Goal: Task Accomplishment & Management: Complete application form

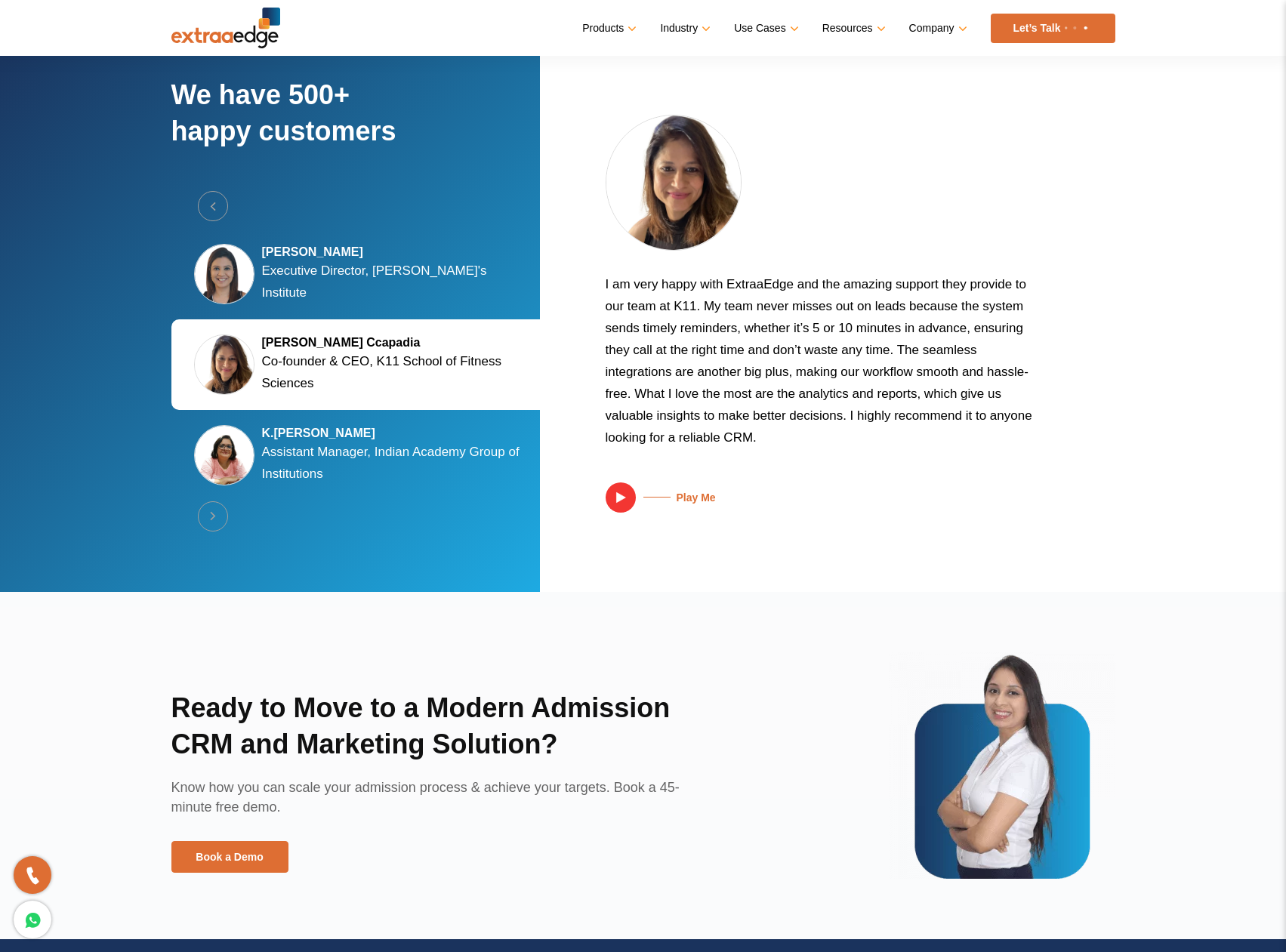
scroll to position [2843, 0]
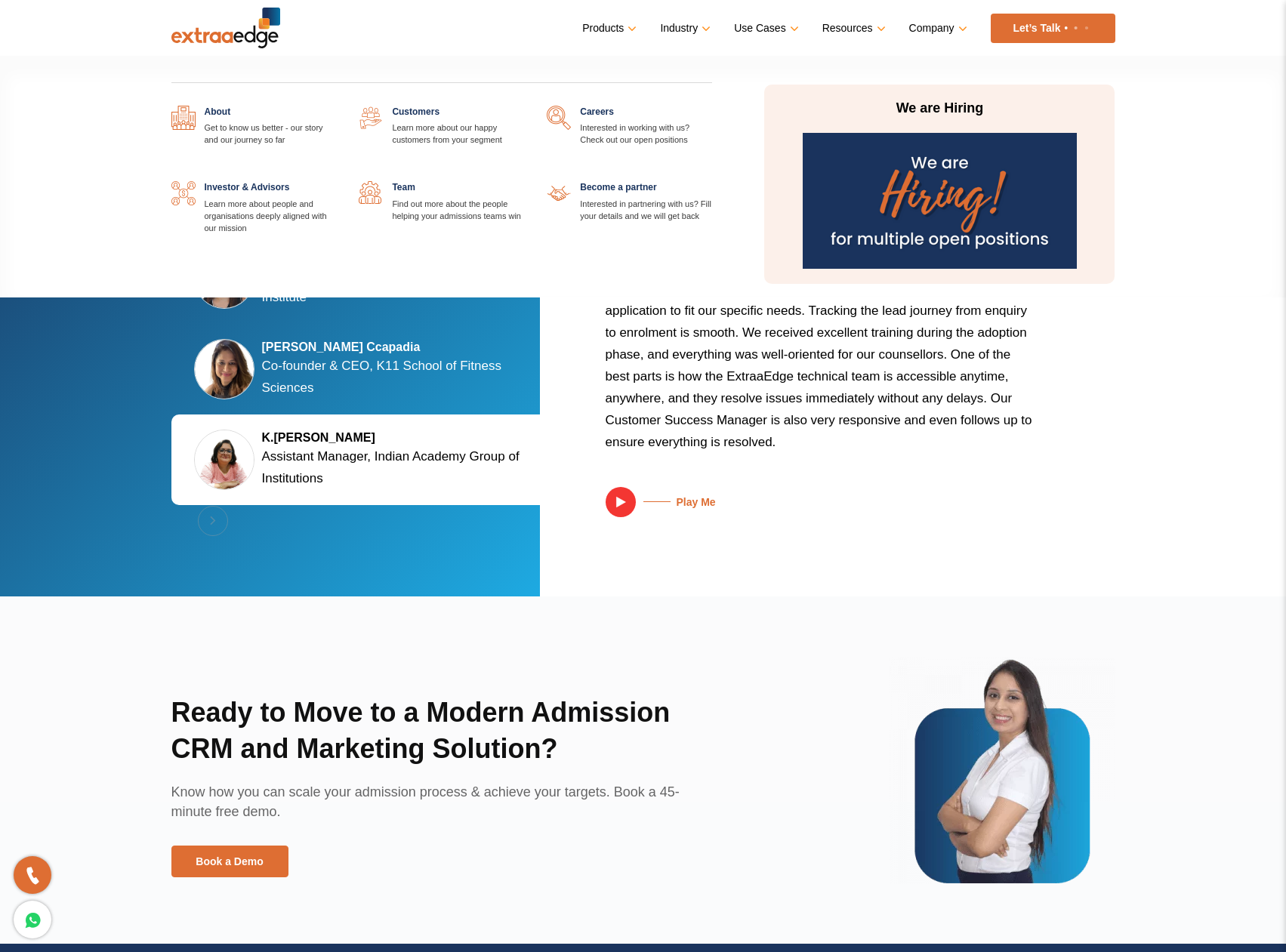
click at [524, 181] on link at bounding box center [524, 181] width 0 height 0
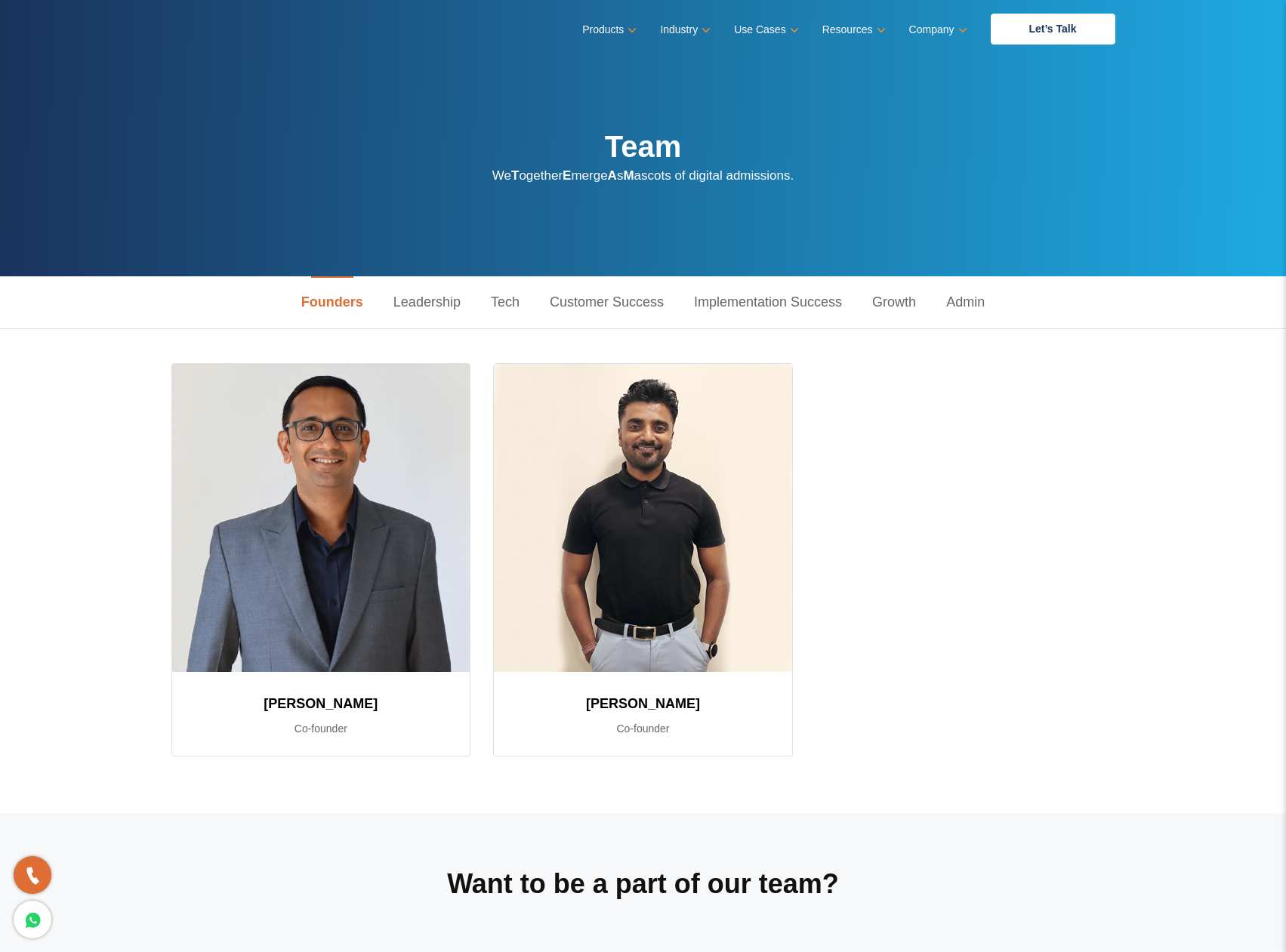
click at [426, 311] on link "Leadership" at bounding box center [427, 302] width 97 height 52
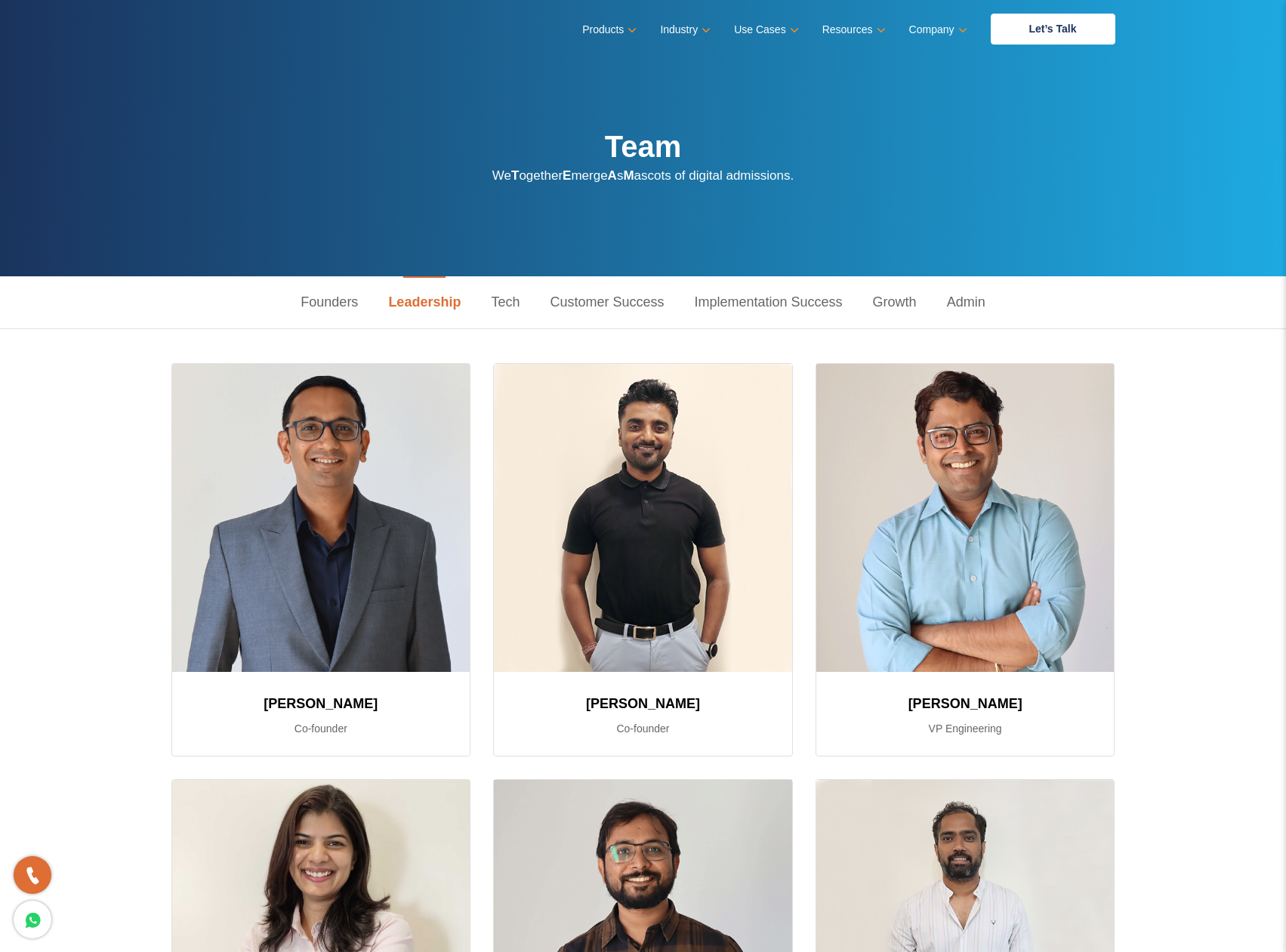
click at [522, 294] on link "Tech" at bounding box center [505, 302] width 59 height 52
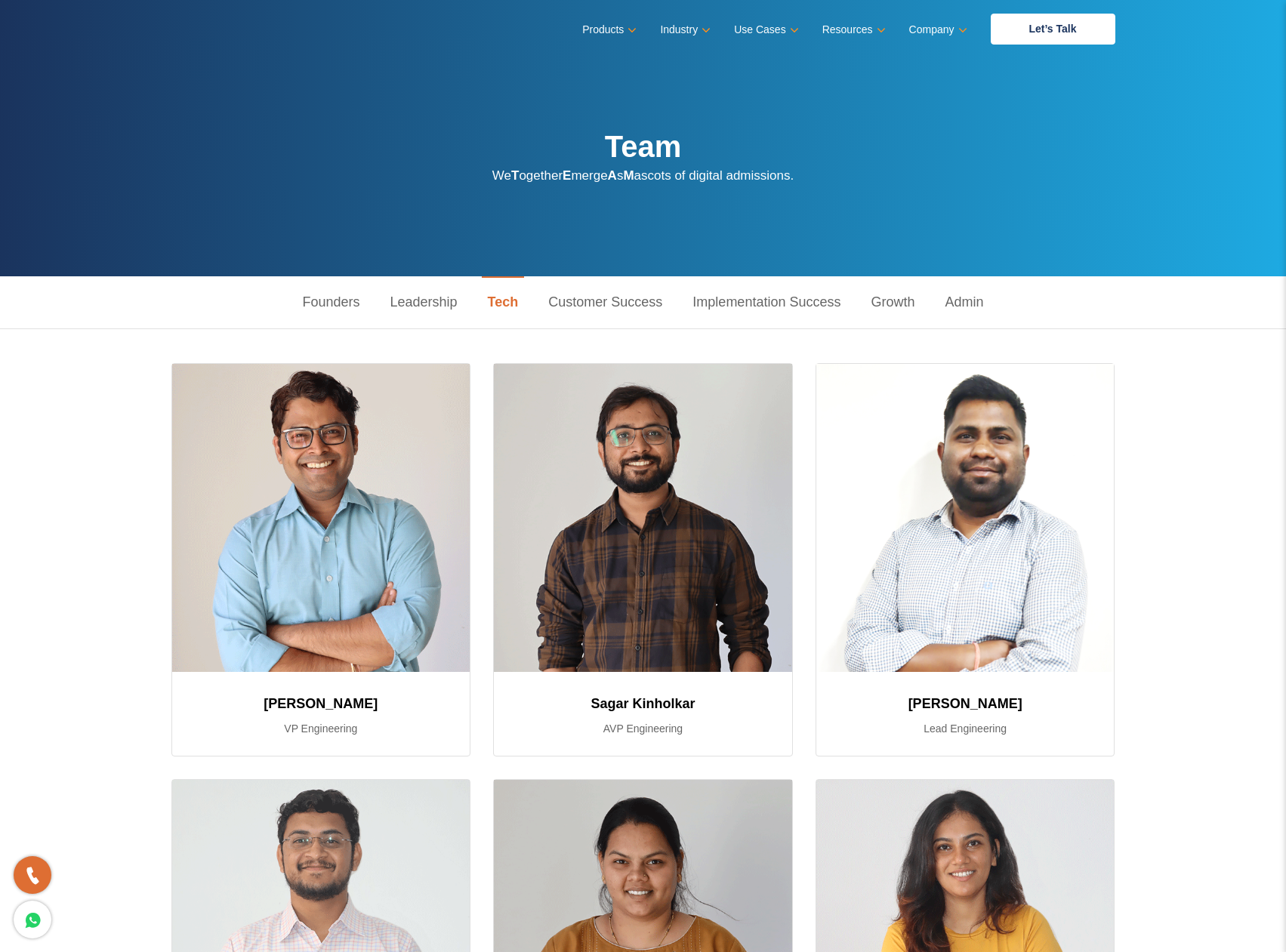
click at [625, 294] on link "Customer Success" at bounding box center [606, 302] width 145 height 52
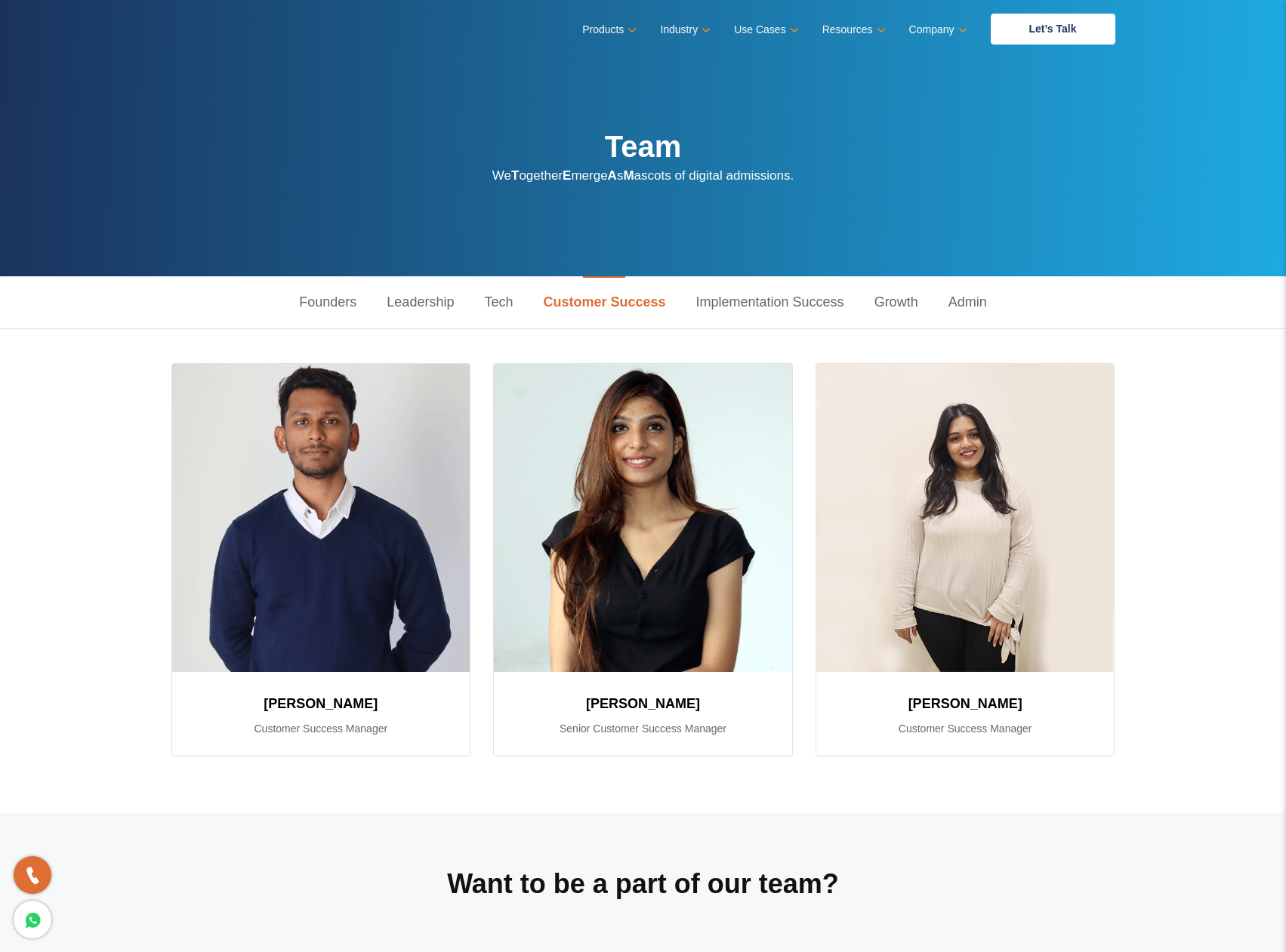
click at [756, 314] on link "Implementation Success" at bounding box center [770, 302] width 178 height 52
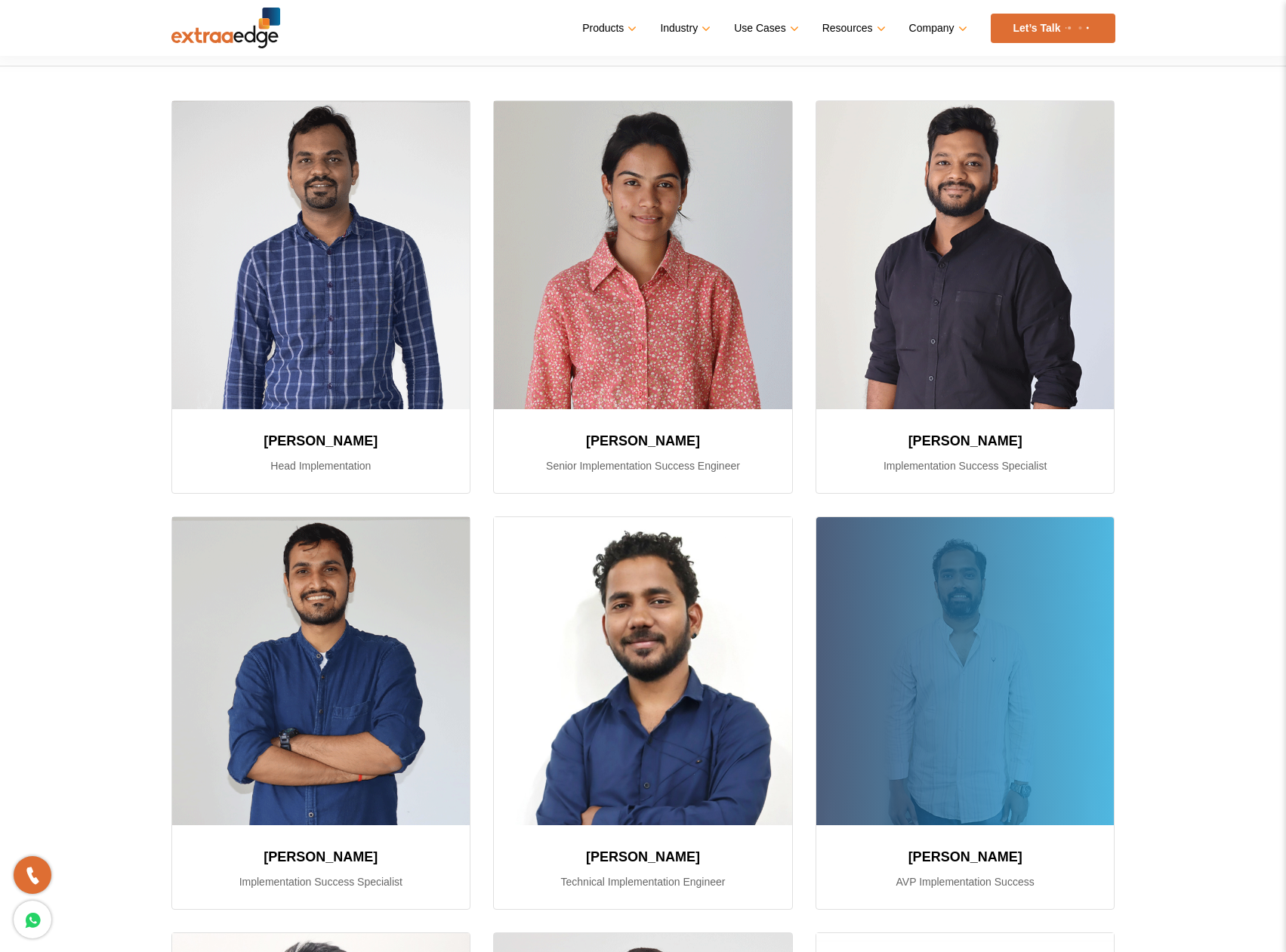
scroll to position [187, 0]
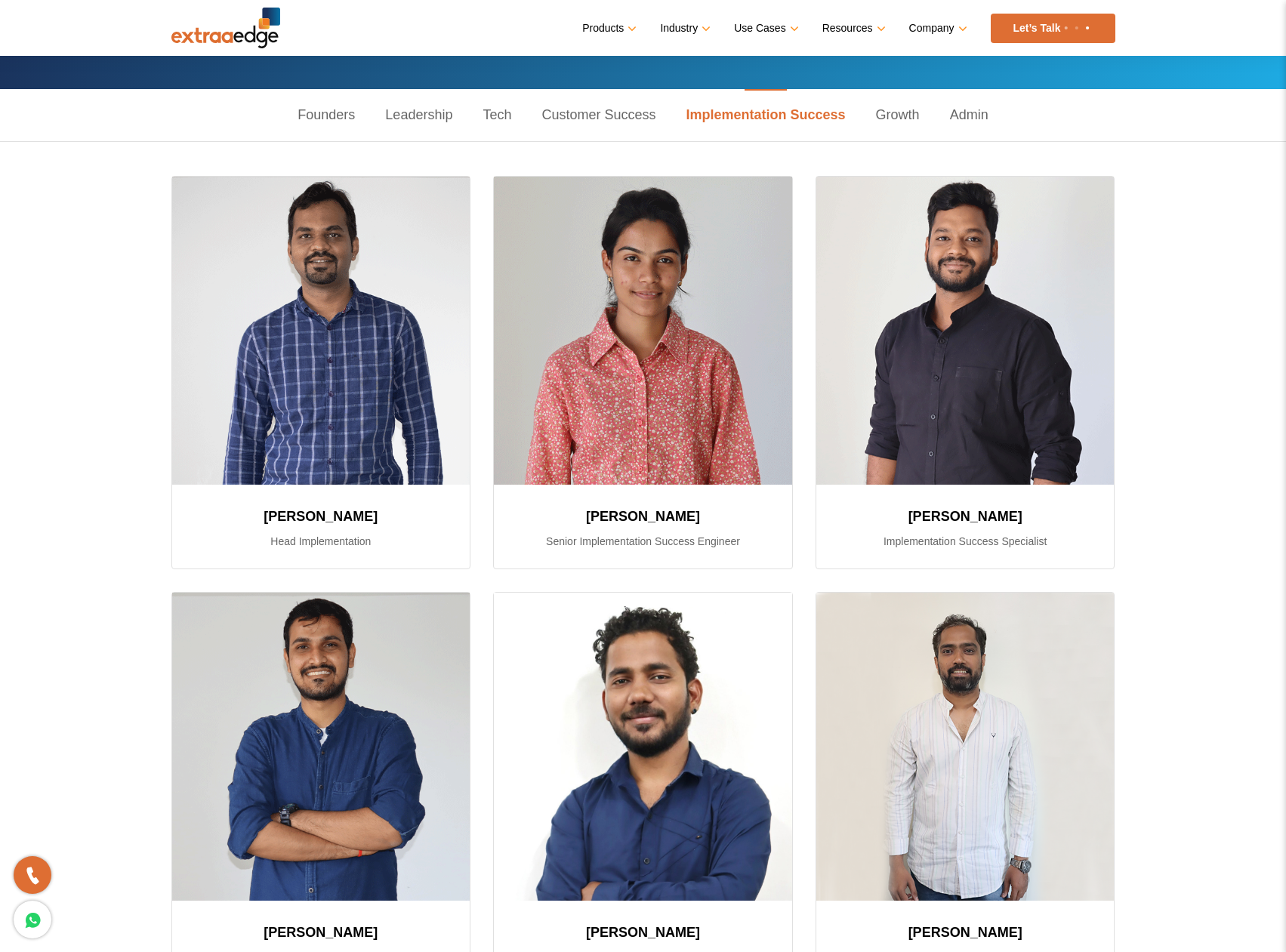
click at [908, 135] on link "Growth" at bounding box center [897, 115] width 74 height 52
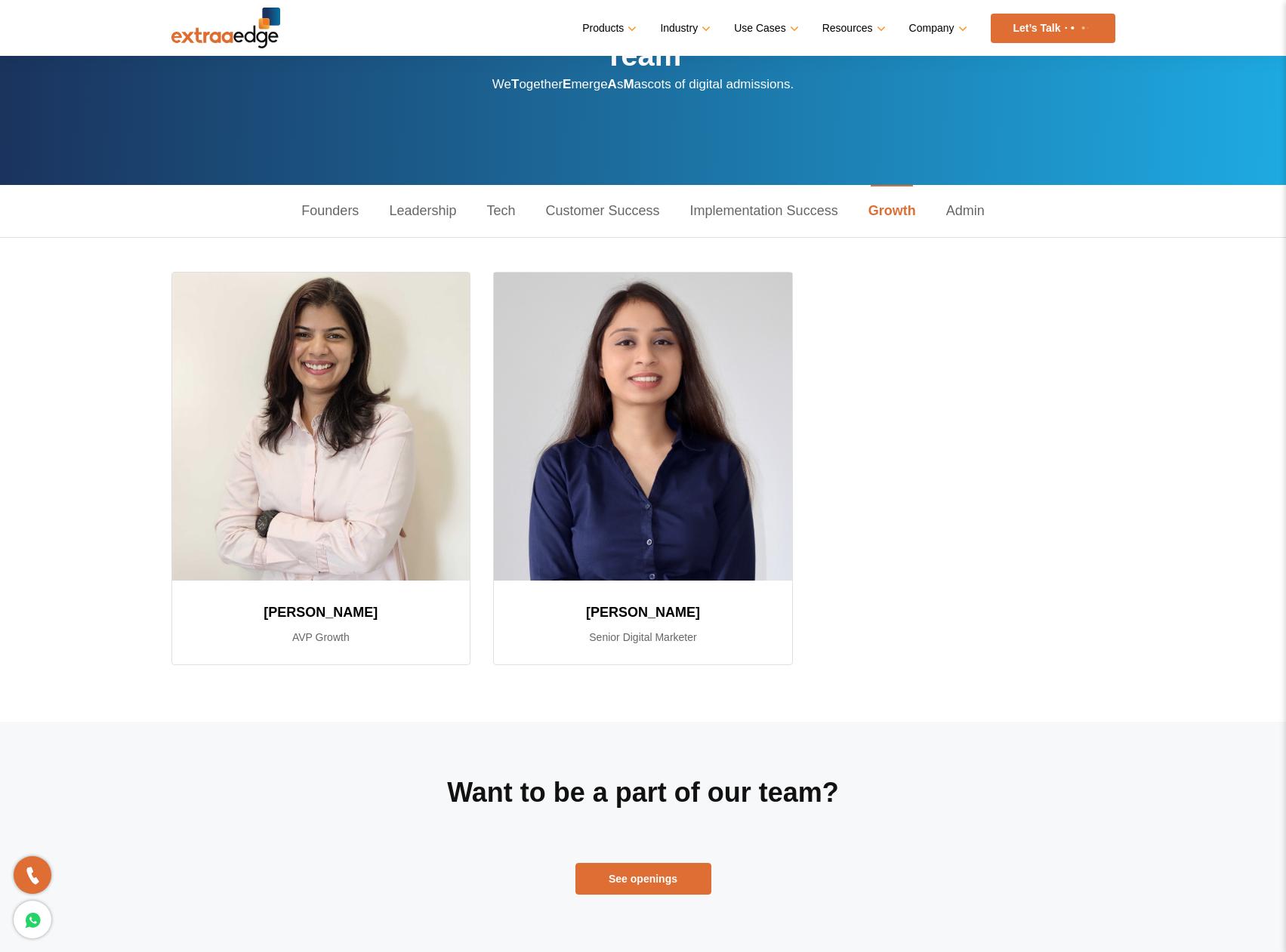
scroll to position [91, 0]
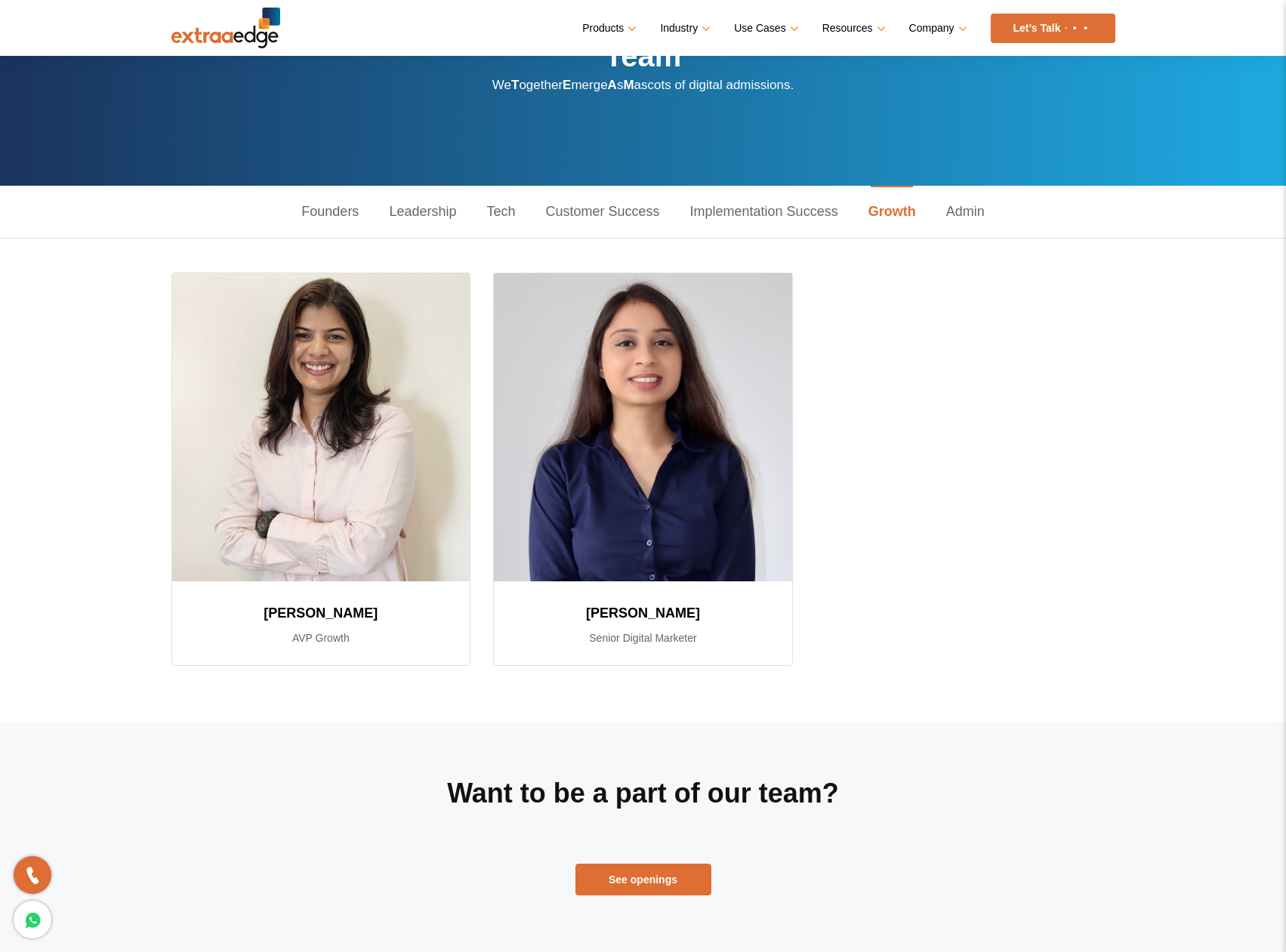
click at [957, 206] on link "Admin" at bounding box center [965, 212] width 68 height 52
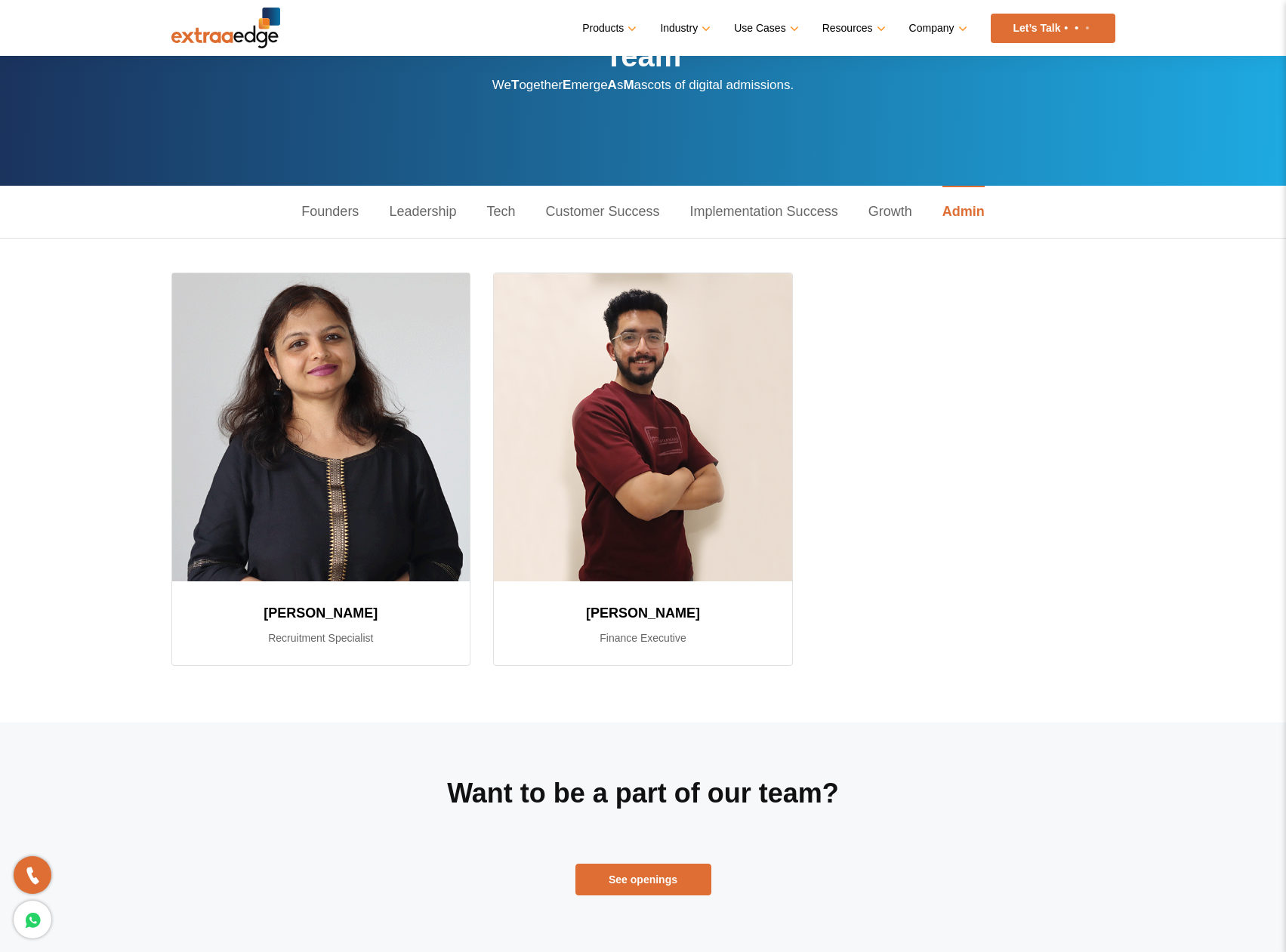
click at [629, 896] on div "Want to be a part of our team? See openings" at bounding box center [643, 839] width 453 height 234
click at [645, 892] on link "See openings" at bounding box center [643, 880] width 136 height 32
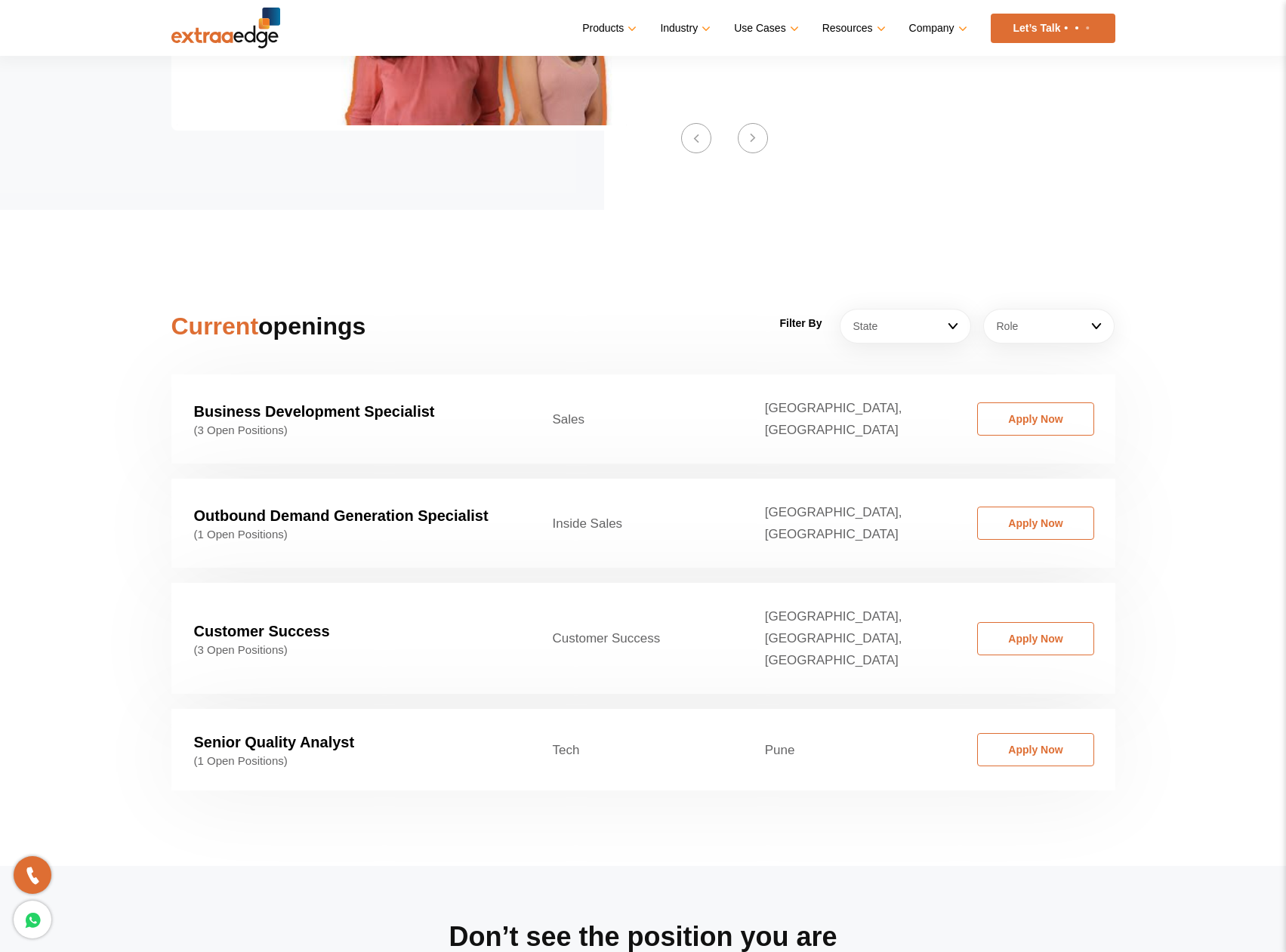
scroll to position [2109, 0]
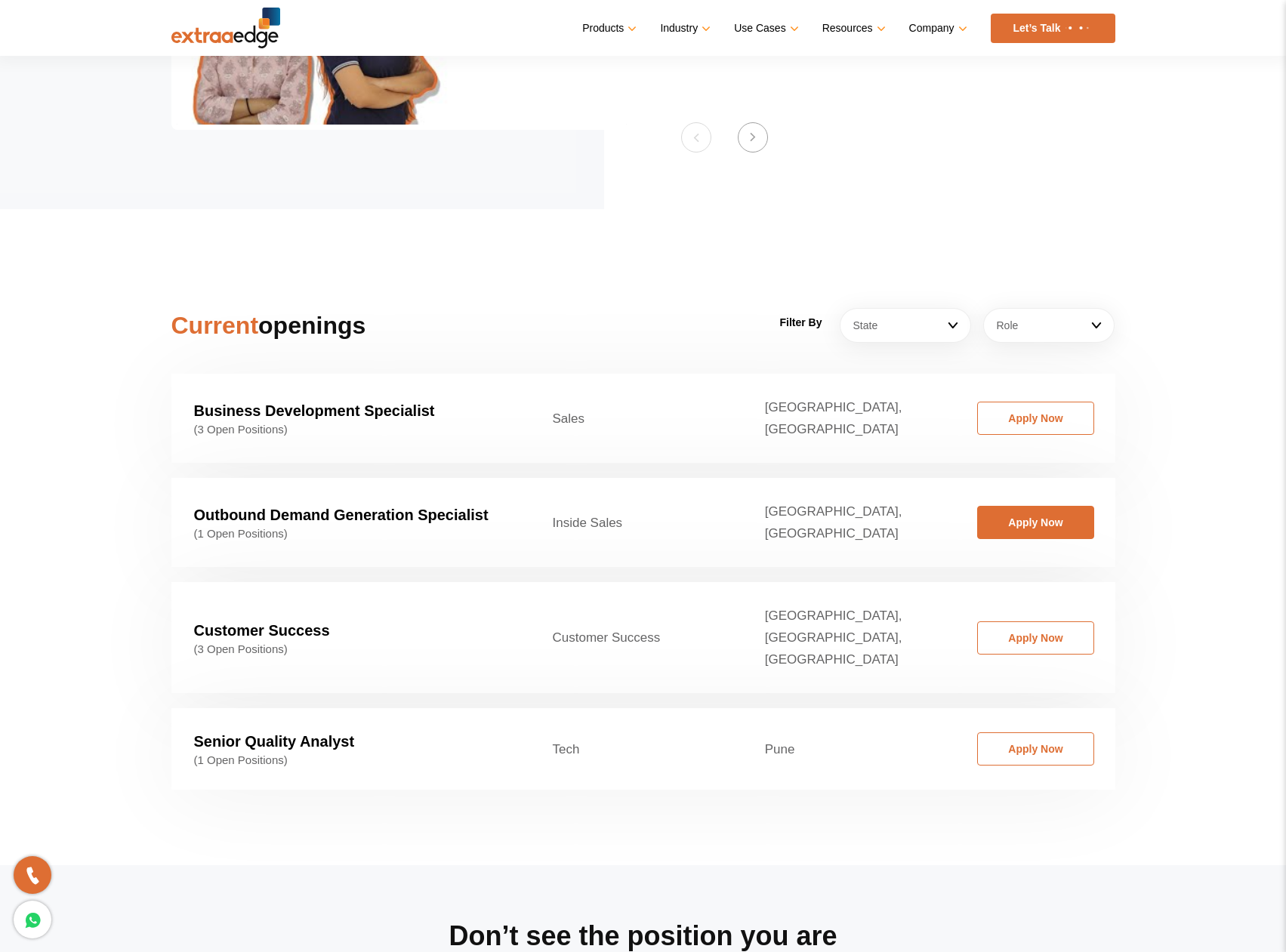
click at [1000, 506] on link "Apply Now" at bounding box center [1036, 523] width 117 height 33
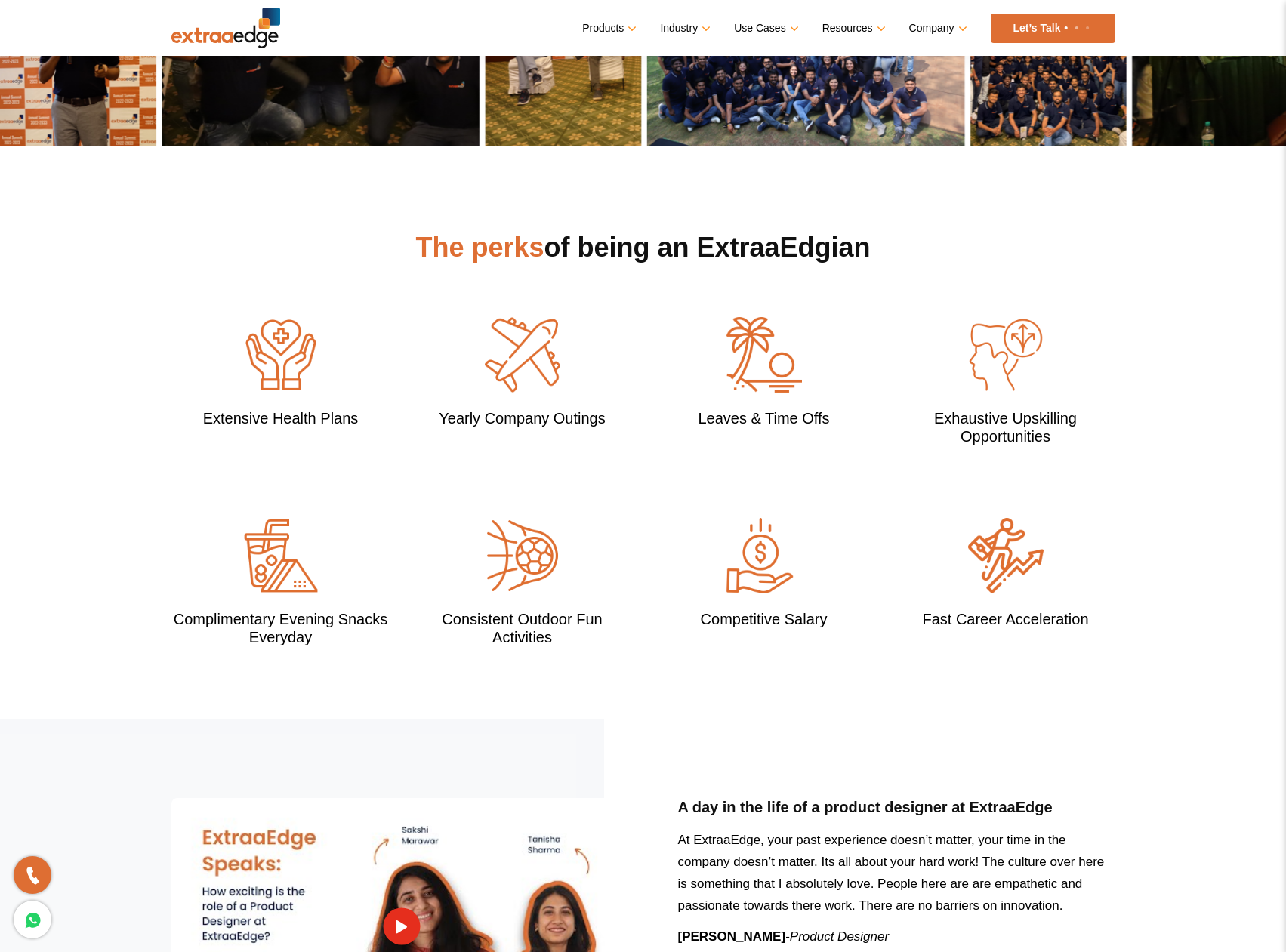
scroll to position [858, 0]
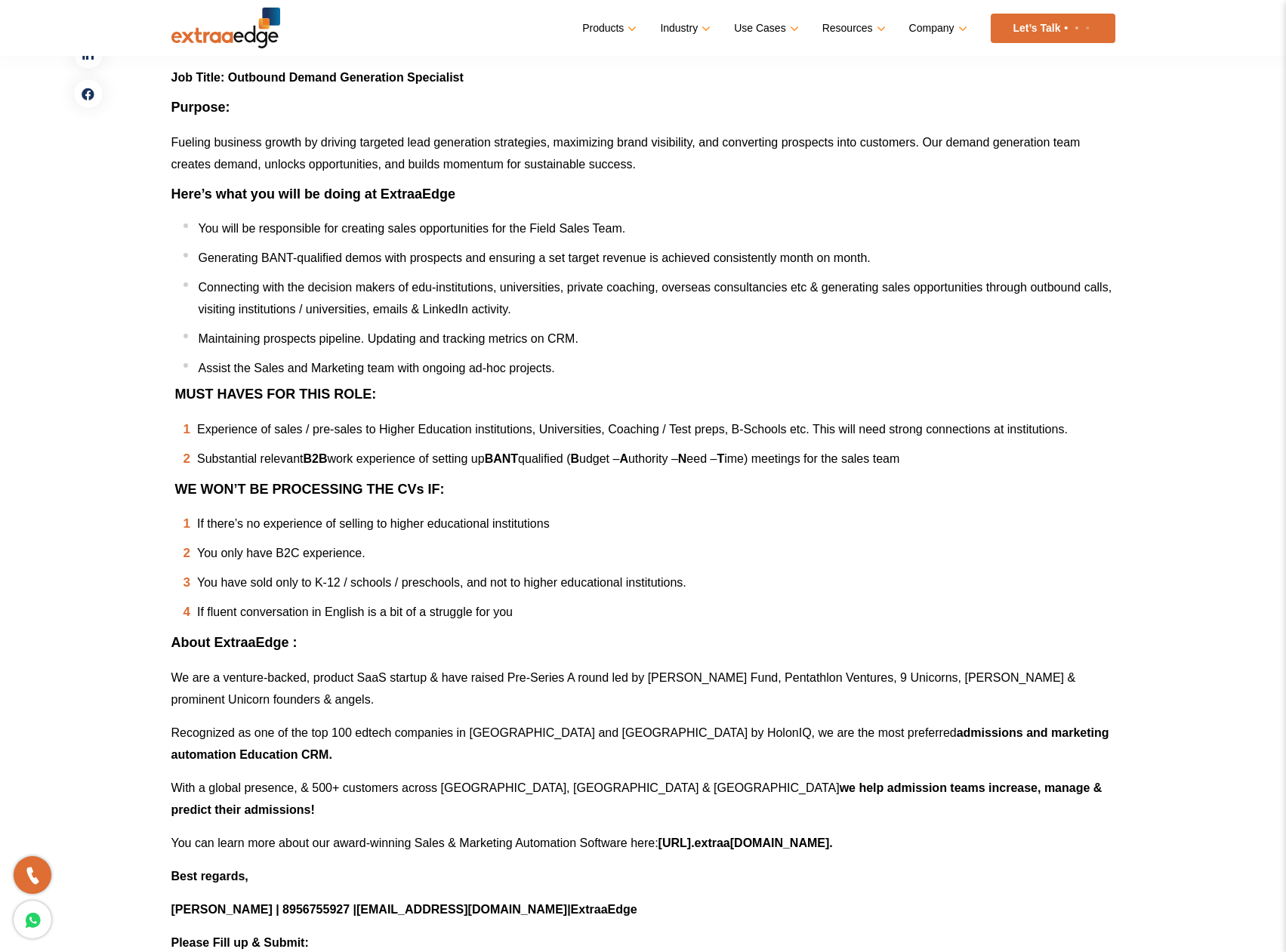
scroll to position [318, 0]
